Goal: Obtain resource: Obtain resource

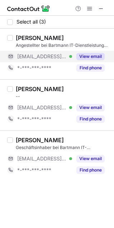
click at [94, 56] on button "View email" at bounding box center [90, 56] width 28 height 7
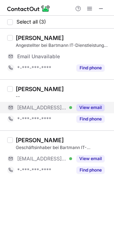
click at [90, 106] on button "View email" at bounding box center [90, 107] width 28 height 7
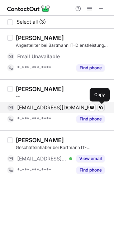
click at [101, 109] on span at bounding box center [101, 108] width 6 height 6
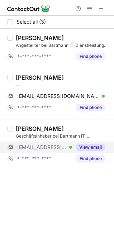
click at [96, 149] on button "View email" at bounding box center [90, 147] width 28 height 7
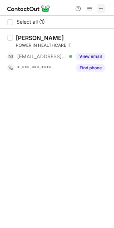
click at [102, 8] on span at bounding box center [101, 9] width 6 height 6
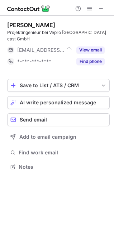
scroll to position [156, 114]
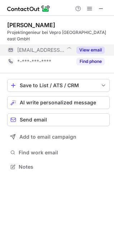
click at [89, 47] on button "View email" at bounding box center [90, 50] width 28 height 7
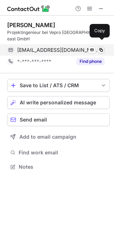
click at [100, 47] on span at bounding box center [101, 50] width 6 height 6
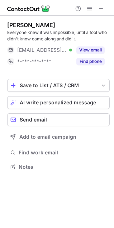
scroll to position [162, 114]
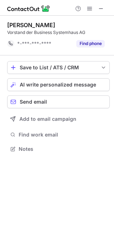
scroll to position [144, 114]
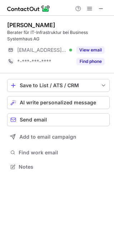
scroll to position [162, 114]
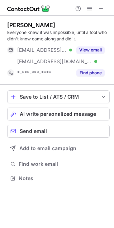
scroll to position [174, 114]
